Goal: Find specific page/section: Find specific page/section

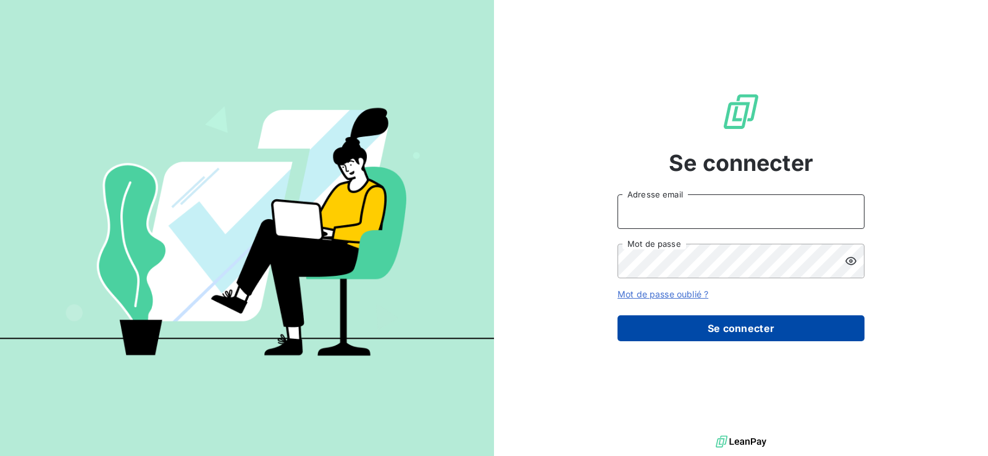
type input "[EMAIL_ADDRESS][DOMAIN_NAME]"
click at [732, 328] on button "Se connecter" at bounding box center [740, 329] width 247 height 26
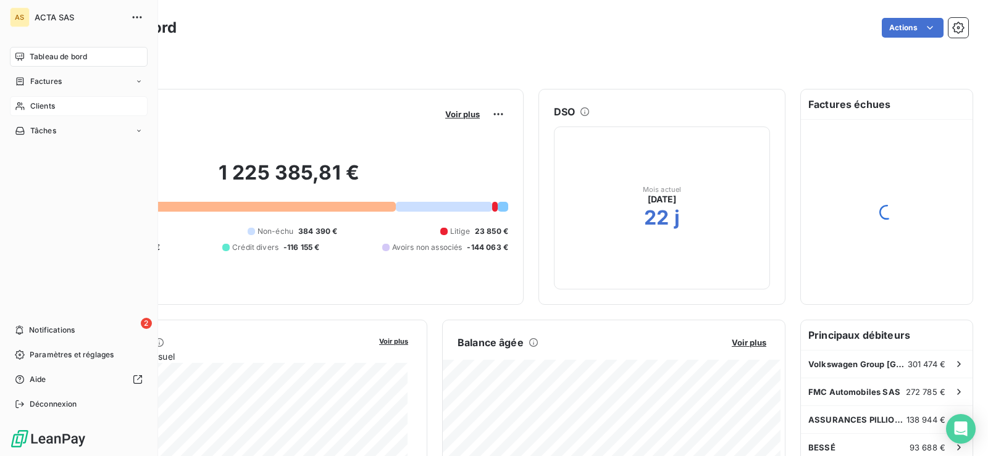
click at [28, 101] on div "Clients" at bounding box center [79, 106] width 138 height 20
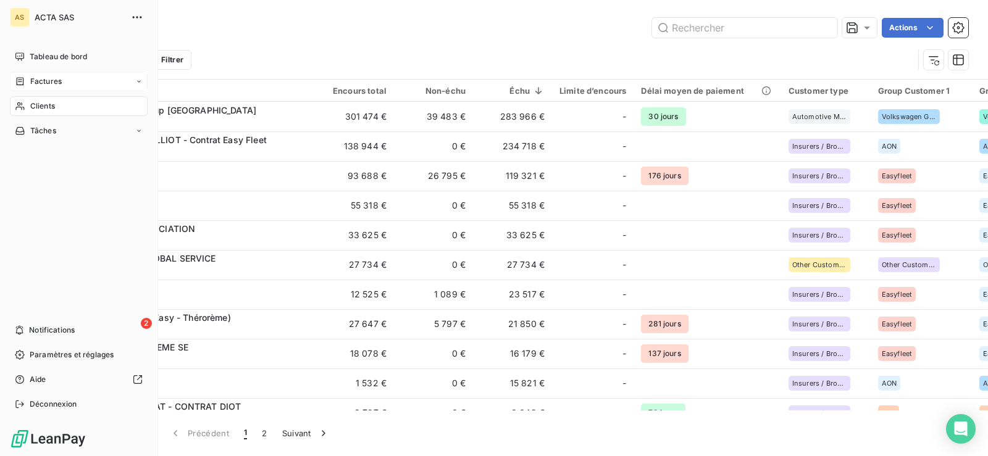
click at [35, 78] on span "Factures" at bounding box center [45, 81] width 31 height 11
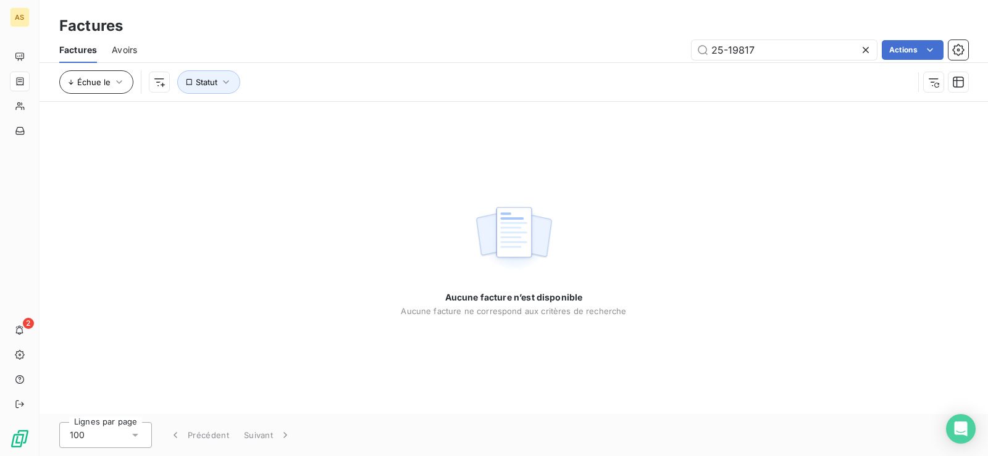
type input "25-19817"
click at [122, 80] on icon "button" at bounding box center [119, 82] width 12 height 12
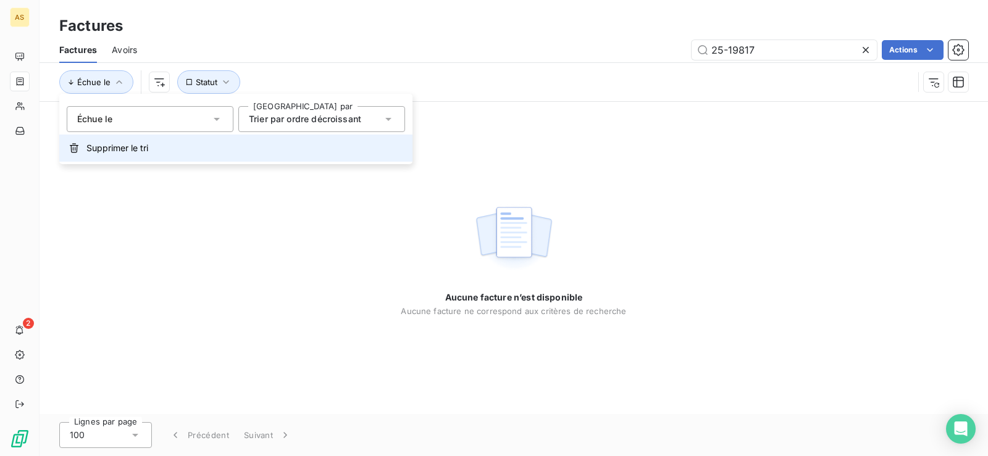
click at [137, 145] on span "Supprimer le tri" at bounding box center [117, 148] width 62 height 12
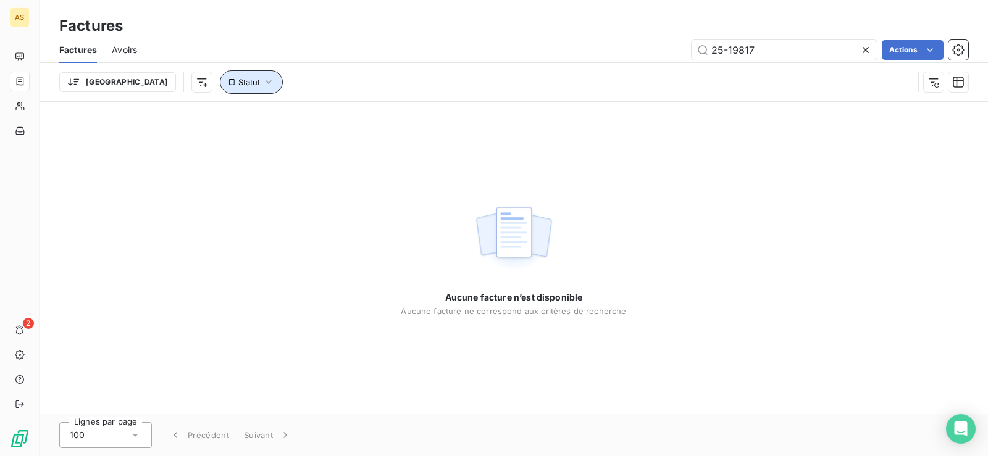
click at [220, 91] on button "Statut" at bounding box center [251, 81] width 63 height 23
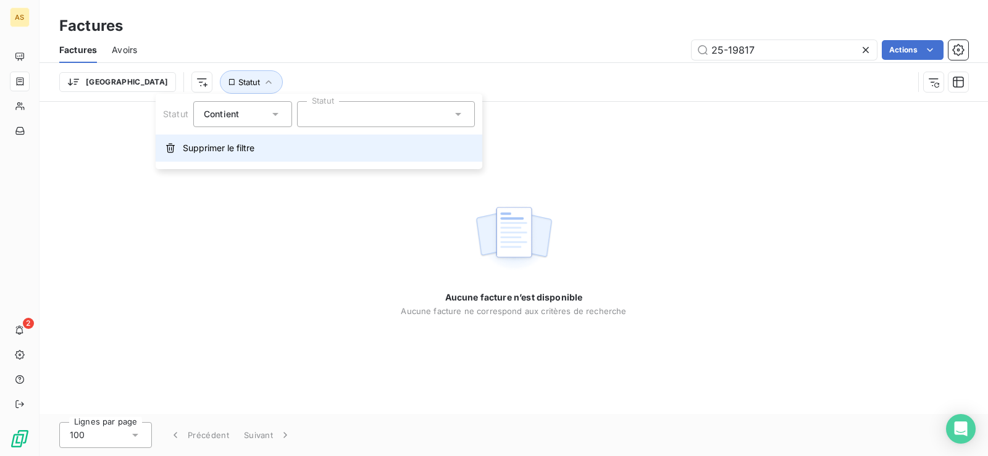
click at [215, 152] on span "Supprimer le filtre" at bounding box center [219, 148] width 72 height 12
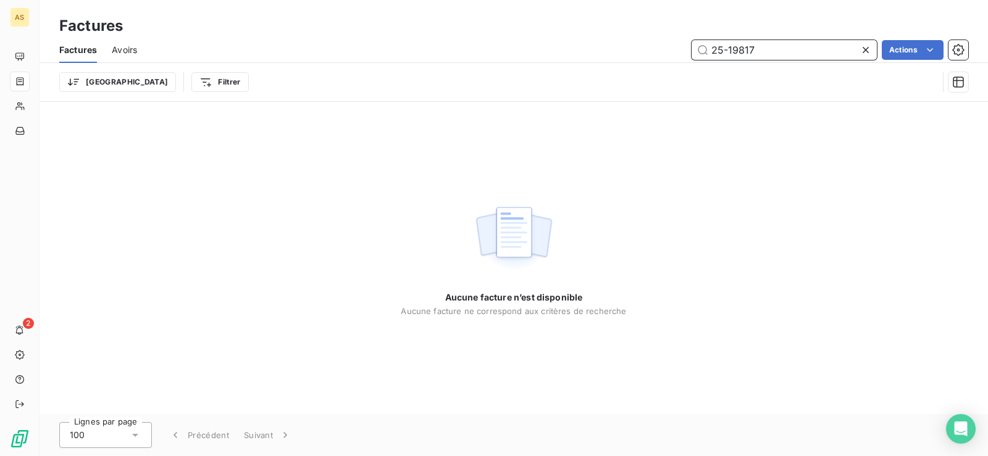
drag, startPoint x: 763, startPoint y: 48, endPoint x: 697, endPoint y: 44, distance: 65.6
click at [697, 44] on input "25-19817" at bounding box center [784, 50] width 185 height 20
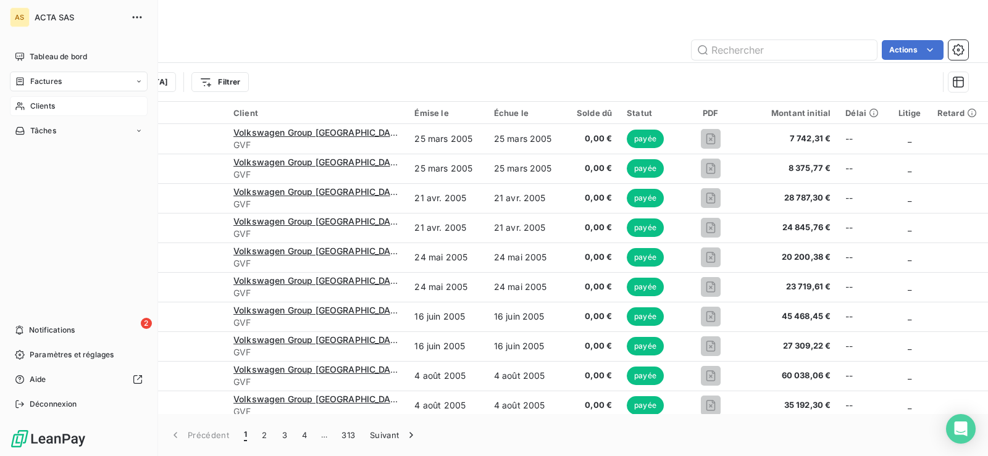
click at [28, 105] on div "Clients" at bounding box center [79, 106] width 138 height 20
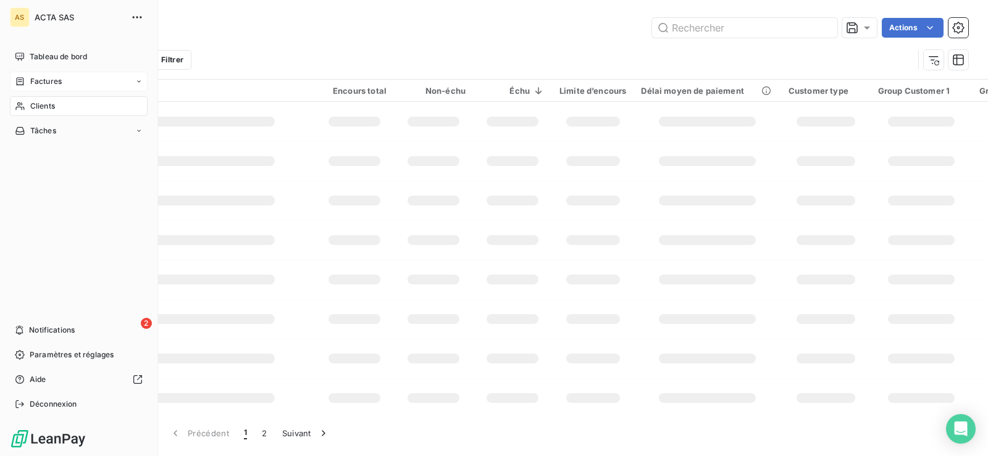
click at [33, 86] on span "Factures" at bounding box center [45, 81] width 31 height 11
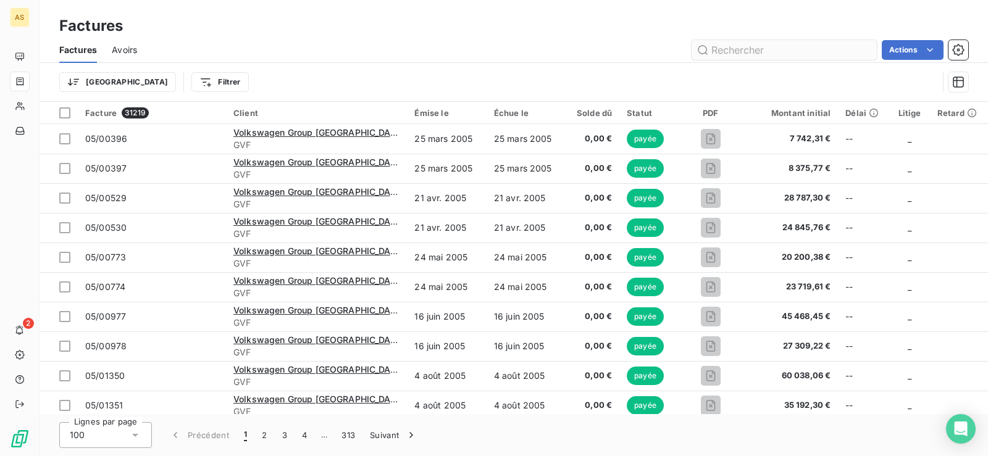
click at [768, 52] on input "text" at bounding box center [784, 50] width 185 height 20
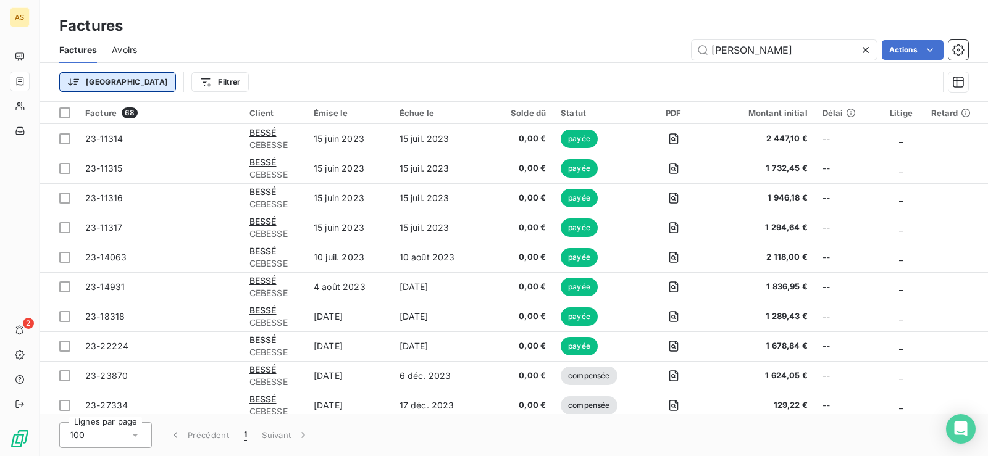
type input "[PERSON_NAME]"
click at [100, 77] on html "AS 2 Factures Factures Avoirs [PERSON_NAME] Actions Trier Filtrer Facture 68 Cl…" at bounding box center [494, 228] width 988 height 456
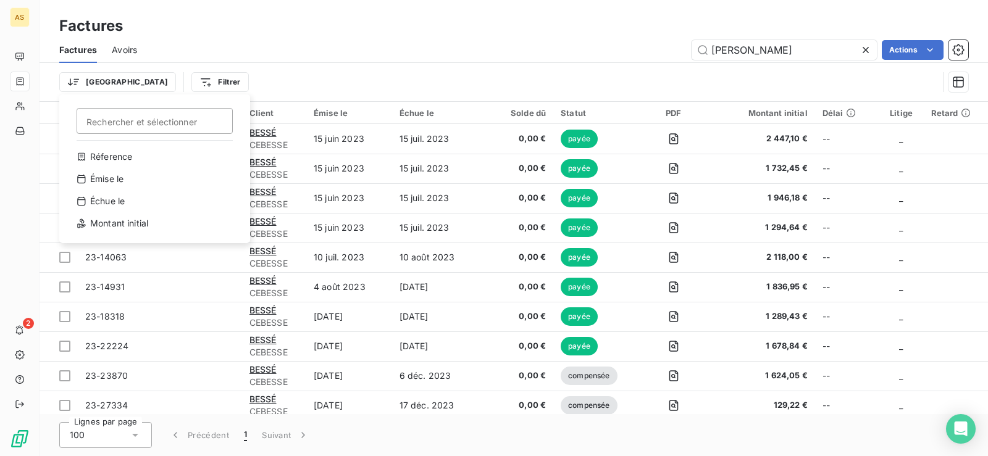
click at [268, 72] on html "AS 2 Factures Factures Avoirs [PERSON_NAME] Actions Trier Rechercher et sélecti…" at bounding box center [494, 228] width 988 height 456
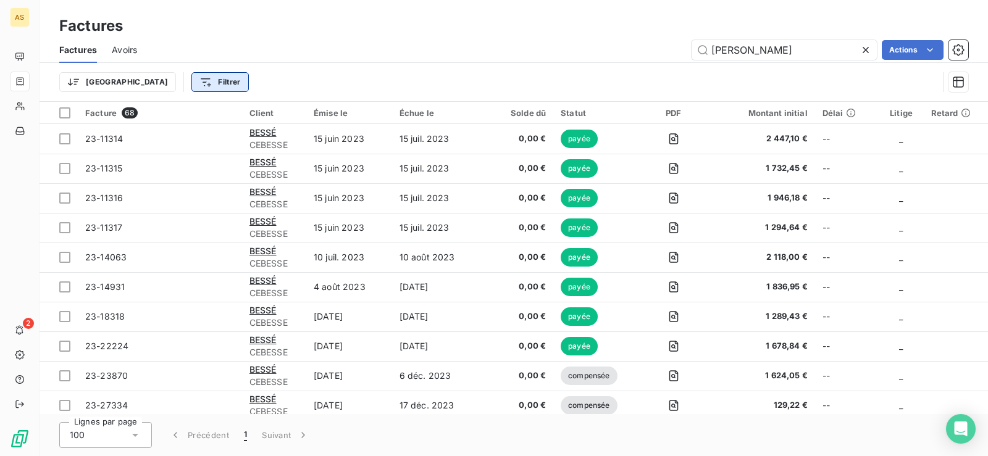
click at [174, 72] on html "AS 2 Factures Factures Avoirs [PERSON_NAME] Actions Trier Filtrer Facture 68 Cl…" at bounding box center [494, 228] width 988 height 456
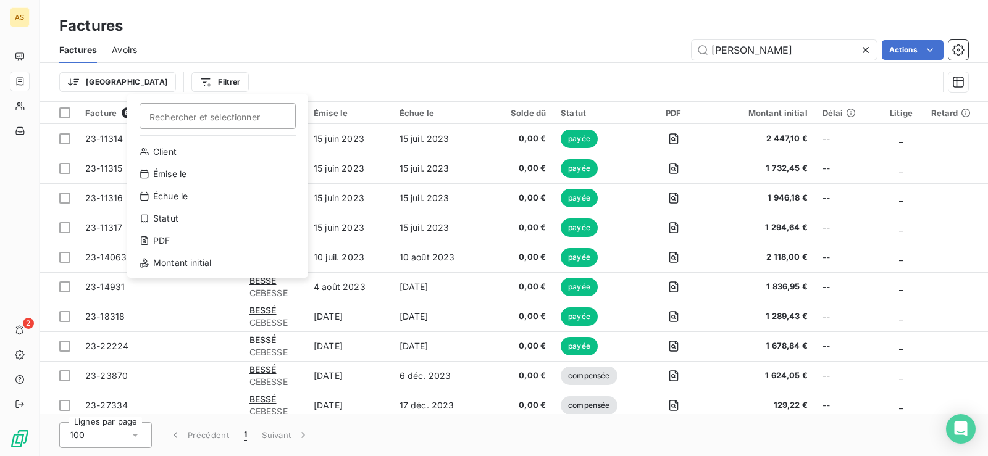
click at [285, 84] on html "AS 2 Factures Factures Avoirs [PERSON_NAME] Actions Trier Filtrer Rechercher et…" at bounding box center [494, 228] width 988 height 456
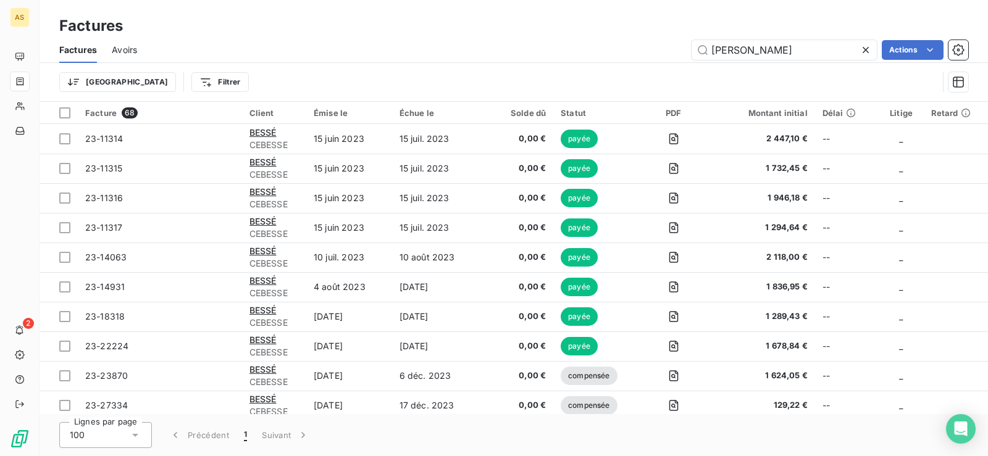
click at [132, 52] on span "Avoirs" at bounding box center [124, 50] width 25 height 12
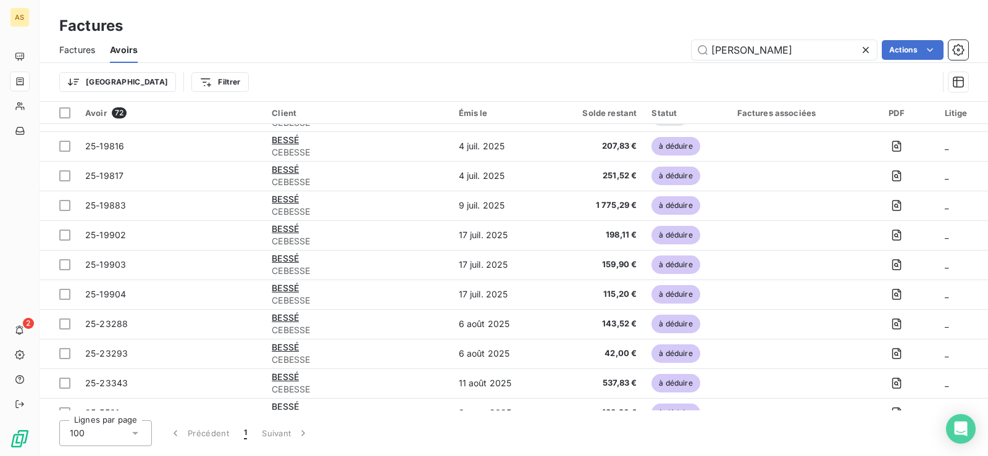
scroll to position [1813, 0]
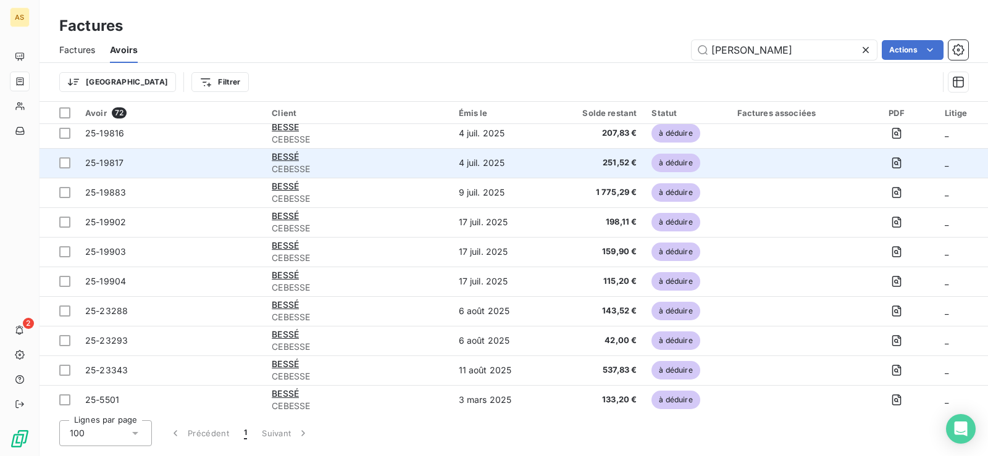
type input "[PERSON_NAME]"
click at [114, 164] on span "25-19817" at bounding box center [104, 162] width 38 height 10
